Goal: Information Seeking & Learning: Understand process/instructions

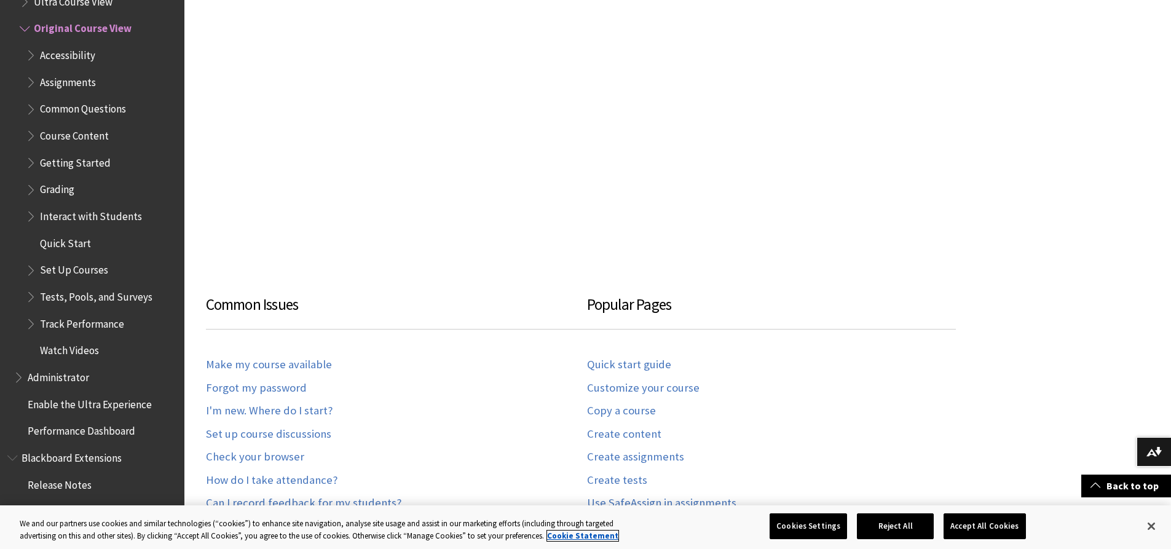
scroll to position [615, 0]
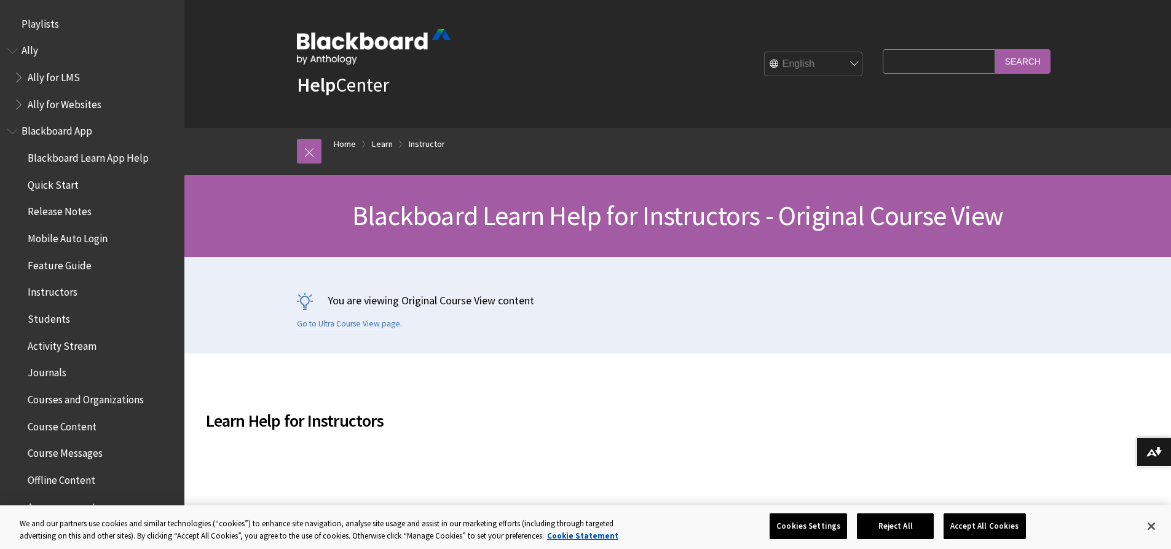
scroll to position [1515, 0]
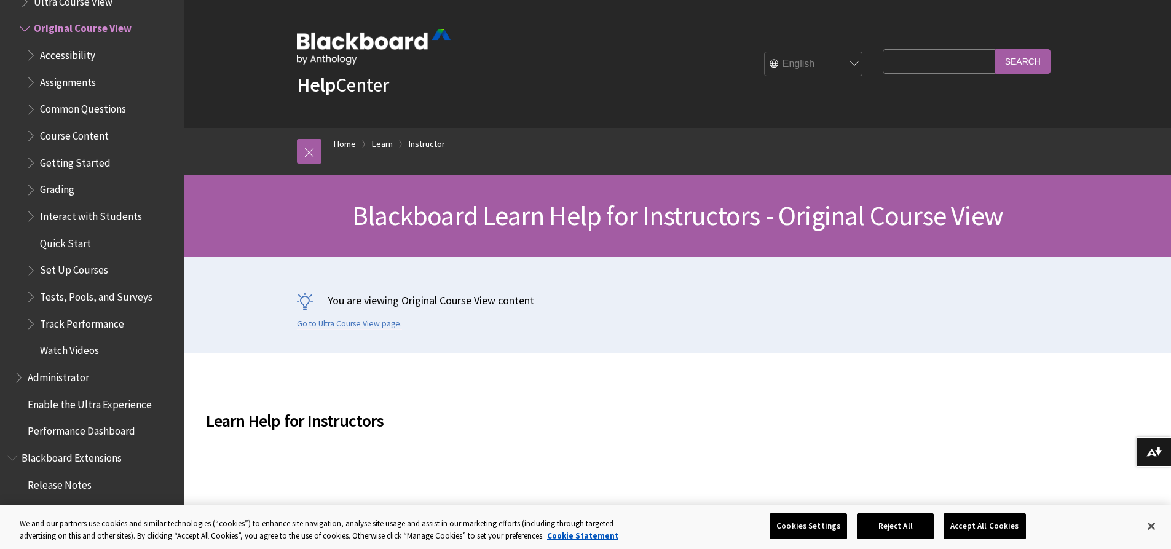
click at [923, 60] on input "Search Query" at bounding box center [939, 61] width 112 height 24
type input "add uses"
click at [996, 49] on input "Search" at bounding box center [1023, 61] width 55 height 24
click at [1036, 66] on input "Search" at bounding box center [1023, 61] width 55 height 24
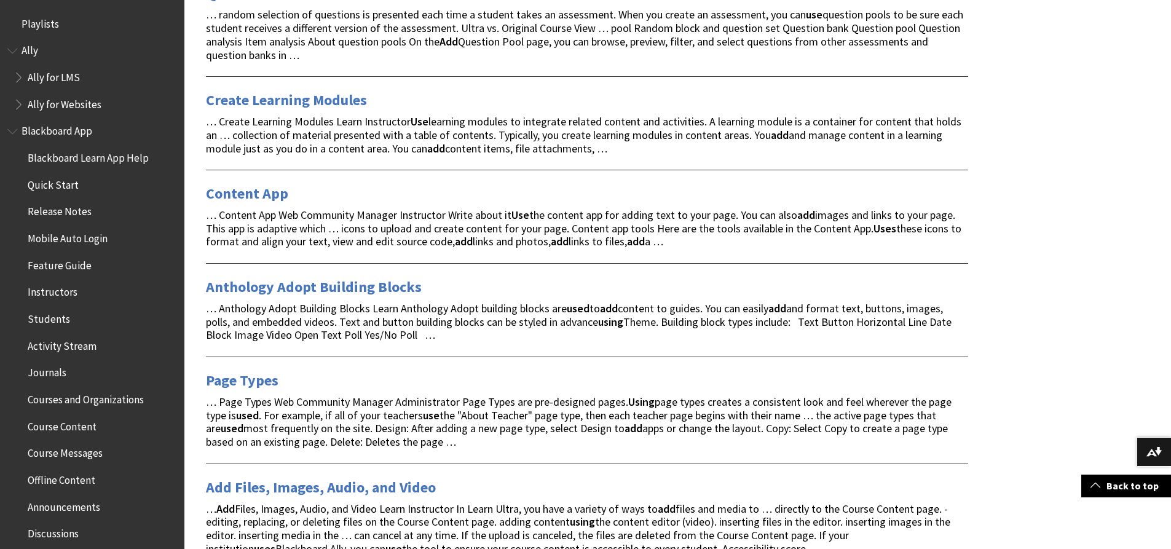
scroll to position [1107, 0]
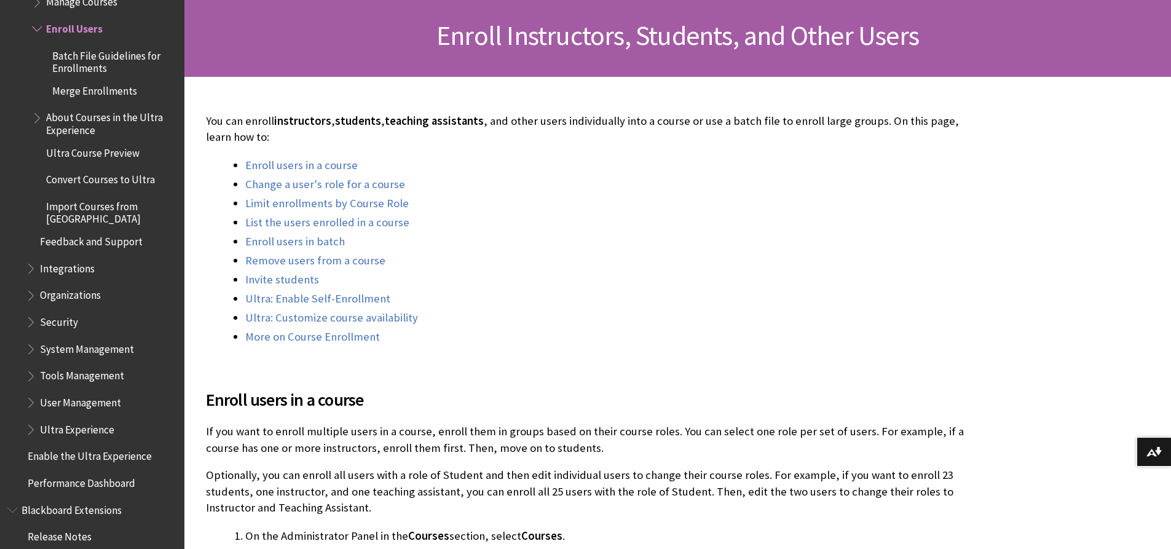
scroll to position [184, 0]
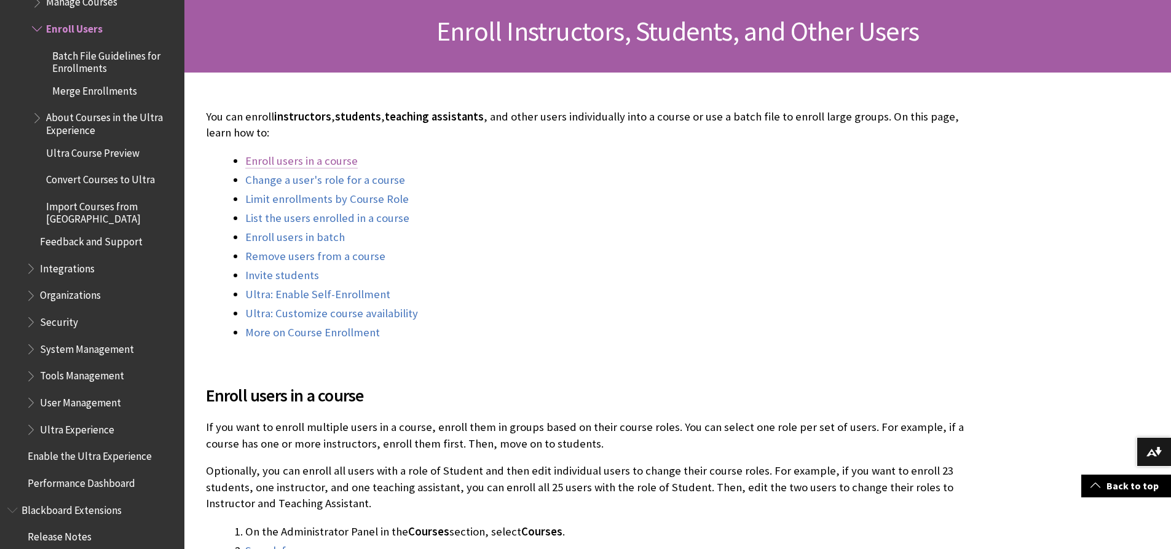
click at [346, 164] on link "Enroll users in a course" at bounding box center [301, 161] width 113 height 15
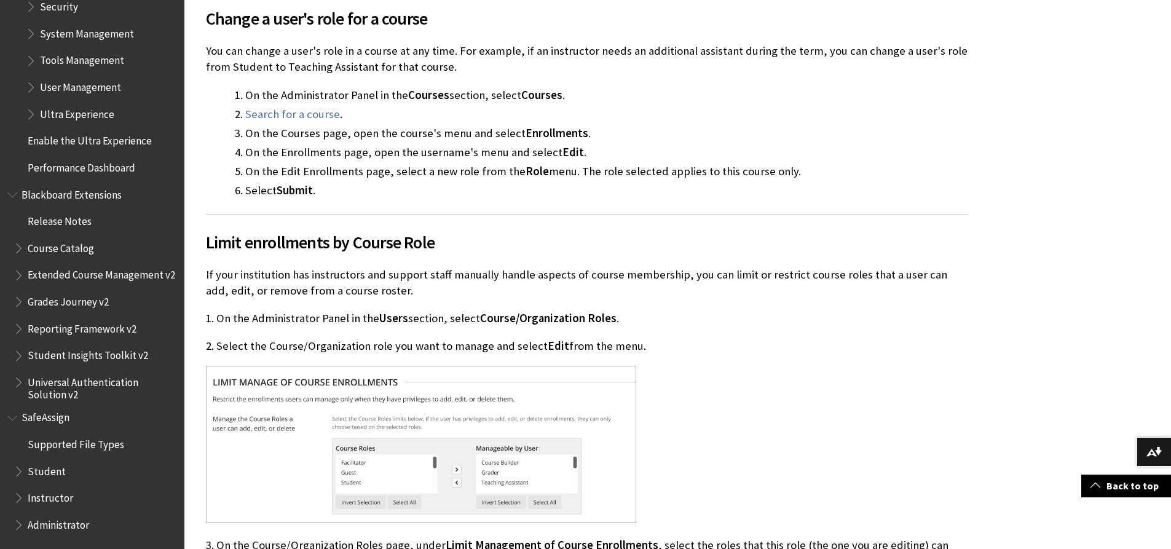
scroll to position [1245, 0]
